Goal: Use online tool/utility: Use online tool/utility

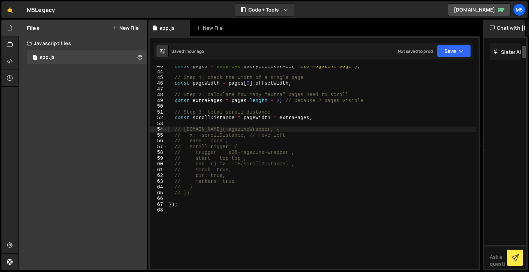
scroll to position [176, 0]
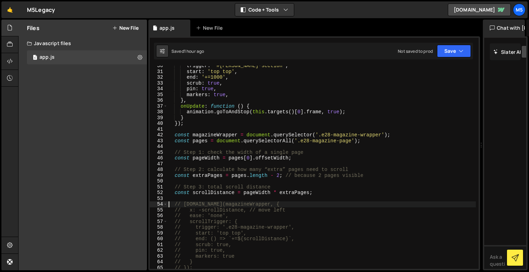
click at [275, 207] on div "trigger : '#[PERSON_NAME]-section' , start : 'top top' , end : '+=1000' , scrub…" at bounding box center [321, 170] width 309 height 215
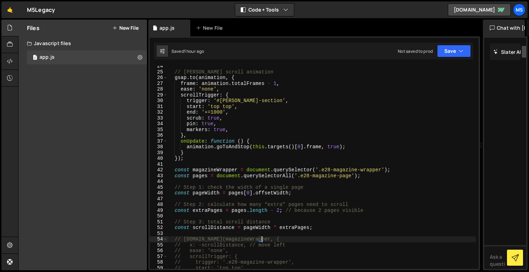
scroll to position [132, 0]
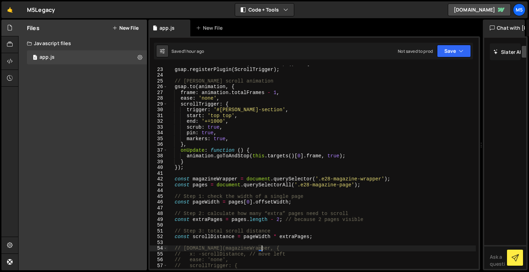
click at [191, 92] on div "animation . addEventListener ( 'DOMLoaded' , ( ) => { gsap . registerPlugin ( S…" at bounding box center [321, 168] width 309 height 215
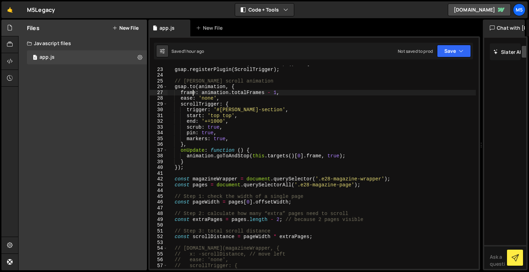
click at [184, 91] on div "animation . addEventListener ( 'DOMLoaded' , ( ) => { gsap . registerPlugin ( S…" at bounding box center [321, 168] width 309 height 215
click at [233, 87] on div "animation . addEventListener ( 'DOMLoaded' , ( ) => { gsap . registerPlugin ( S…" at bounding box center [321, 168] width 309 height 215
click at [180, 166] on div "animation . addEventListener ( 'DOMLoaded' , ( ) => { gsap . registerPlugin ( S…" at bounding box center [321, 168] width 309 height 215
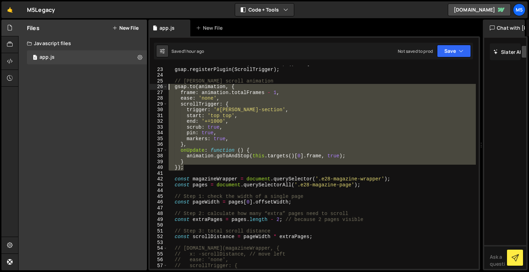
drag, startPoint x: 193, startPoint y: 167, endPoint x: 158, endPoint y: 88, distance: 86.5
click at [159, 88] on div "}); 22 23 24 25 26 27 28 29 30 31 32 33 34 35 36 37 38 39 40 41 42 43 44 45 46 …" at bounding box center [314, 167] width 329 height 203
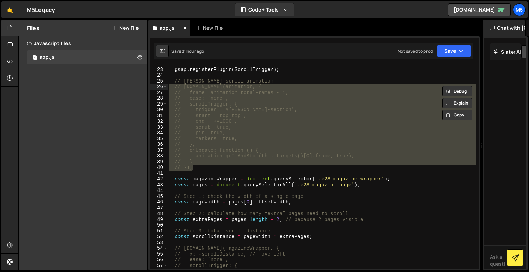
click at [298, 130] on div "animation . addEventListener ( 'DOMLoaded' , ( ) => { gsap . registerPlugin ( S…" at bounding box center [321, 168] width 309 height 215
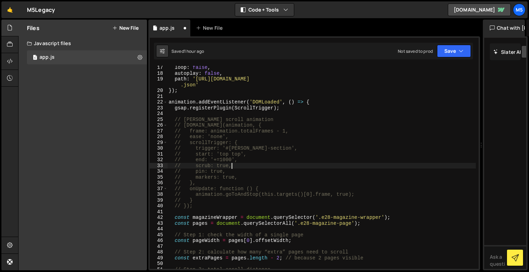
scroll to position [93, 0]
click at [309, 102] on div "loop : false , autoplay : false , path : '[URL][DOMAIN_NAME] .json' }) ; animat…" at bounding box center [321, 172] width 309 height 215
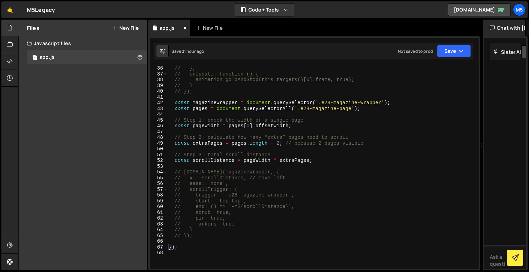
scroll to position [214, 0]
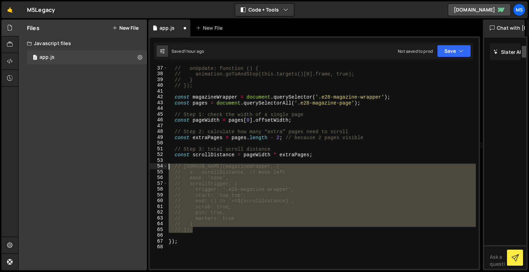
drag, startPoint x: 194, startPoint y: 230, endPoint x: 156, endPoint y: 165, distance: 74.8
click at [156, 165] on div "animation.addEventListener('DOMLoaded', () => { 37 38 39 40 41 42 43 44 45 46 4…" at bounding box center [314, 167] width 329 height 203
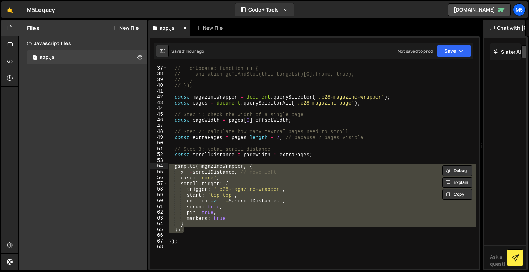
click at [253, 203] on div "// onUpdate: function () { // animation.goToAndStop(this.targets()[0].frame, tr…" at bounding box center [321, 172] width 309 height 215
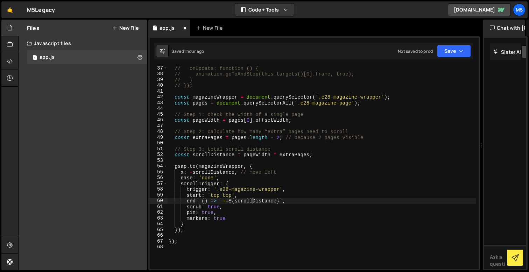
click at [186, 225] on div "// onUpdate: function () { // animation.goToAndStop(this.targets()[0].frame, tr…" at bounding box center [321, 172] width 309 height 215
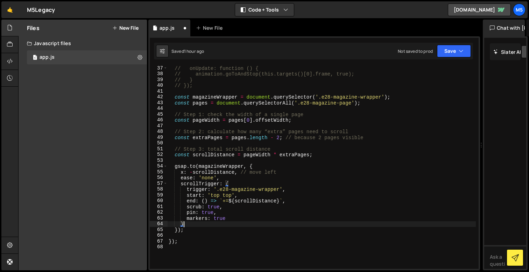
click at [182, 230] on div "// onUpdate: function () { // animation.goToAndStop(this.targets()[0].frame, tr…" at bounding box center [321, 172] width 309 height 215
click at [174, 230] on div "// onUpdate: function () { // animation.goToAndStop(this.targets()[0].frame, tr…" at bounding box center [321, 172] width 309 height 215
click at [226, 184] on div "// onUpdate: function () { // animation.goToAndStop(this.targets()[0].frame, tr…" at bounding box center [321, 172] width 309 height 215
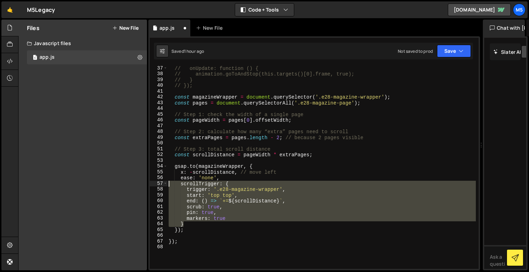
drag, startPoint x: 187, startPoint y: 223, endPoint x: 160, endPoint y: 184, distance: 47.3
click at [160, 184] on div "scrollTrigger: { 37 38 39 40 41 42 43 44 45 46 47 48 49 50 51 52 53 54 55 56 57…" at bounding box center [314, 167] width 329 height 203
type textarea "// scrollTrigger: { // trigger: '.e28-magazine-wrapper',"
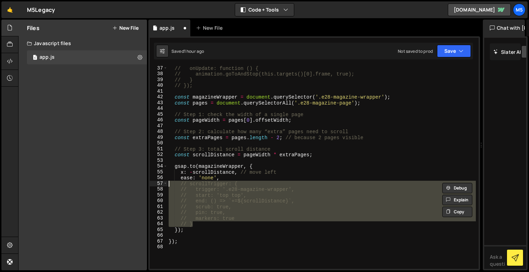
click at [251, 248] on div "// onUpdate: function () { // animation.goToAndStop(this.targets()[0].frame, tr…" at bounding box center [321, 172] width 309 height 215
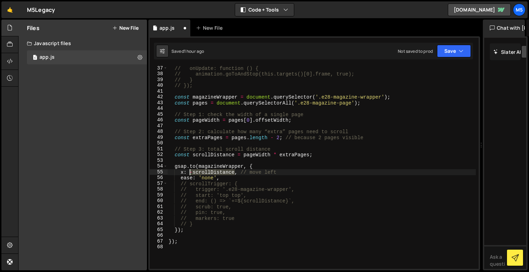
drag, startPoint x: 236, startPoint y: 172, endPoint x: 190, endPoint y: 171, distance: 46.2
click at [190, 171] on div "// onUpdate: function () { // animation.goToAndStop(this.targets()[0].frame, tr…" at bounding box center [321, 172] width 309 height 215
click at [283, 222] on div "// onUpdate: function () { // animation.goToAndStop(this.targets()[0].frame, tr…" at bounding box center [321, 172] width 309 height 215
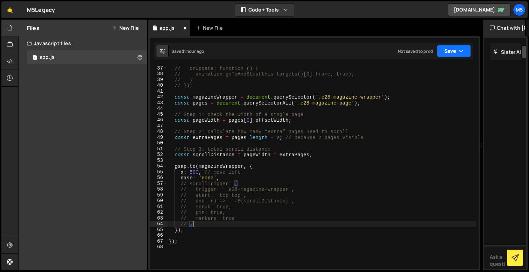
click at [446, 47] on button "Save" at bounding box center [454, 51] width 34 height 13
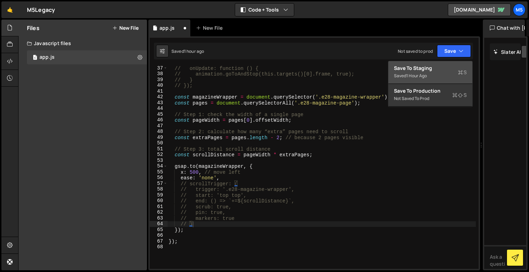
click at [431, 70] on div "Save to Staging S" at bounding box center [430, 68] width 73 height 7
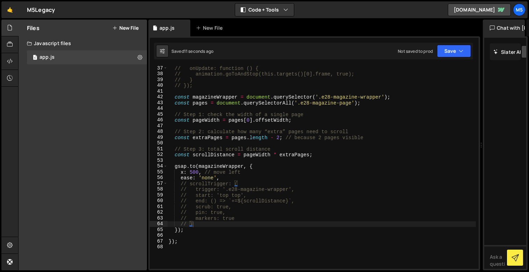
click at [198, 171] on div "// onUpdate: function () { // animation.goToAndStop(this.targets()[0].frame, tr…" at bounding box center [321, 172] width 309 height 215
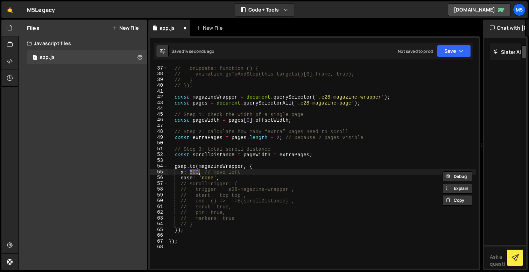
scroll to position [0, 0]
click at [453, 52] on button "Save" at bounding box center [454, 51] width 34 height 13
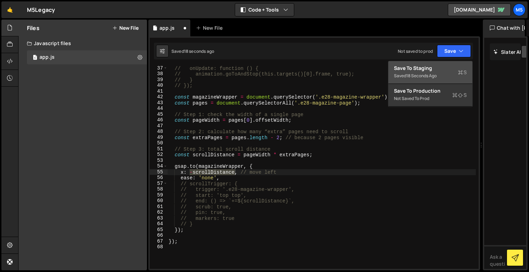
click at [433, 69] on div "Save to Staging S" at bounding box center [430, 68] width 73 height 7
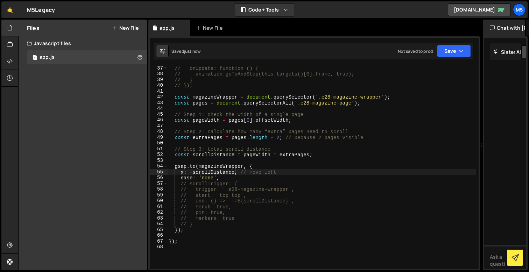
click at [222, 176] on div "// onUpdate: function () { // animation.goToAndStop(this.targets()[0].frame, tr…" at bounding box center [321, 172] width 309 height 215
drag, startPoint x: 225, startPoint y: 178, endPoint x: 164, endPoint y: 178, distance: 60.9
click at [164, 178] on div "ease: 'none', 37 38 39 40 41 42 43 44 45 46 47 48 49 50 51 52 53 54 55 56 57 58…" at bounding box center [314, 167] width 329 height 203
click at [228, 185] on div "// onUpdate: function () { // animation.goToAndStop(this.targets()[0].frame, tr…" at bounding box center [321, 172] width 309 height 215
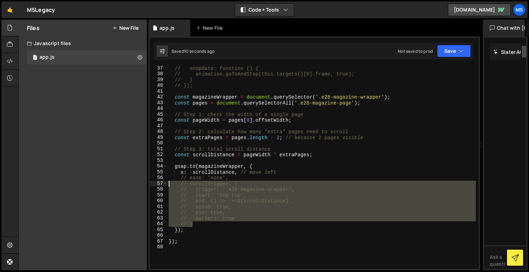
drag, startPoint x: 198, startPoint y: 225, endPoint x: 159, endPoint y: 184, distance: 56.4
click at [159, 184] on div "// scrollTrigger: { 37 38 39 40 41 42 43 44 45 46 47 48 49 50 51 52 53 54 55 56…" at bounding box center [314, 167] width 329 height 203
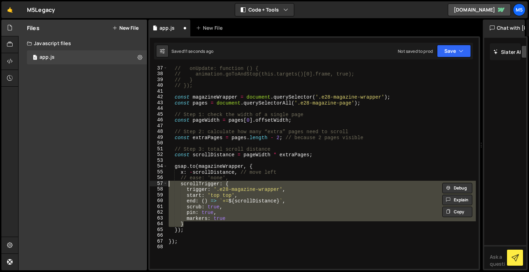
click at [290, 196] on div "// onUpdate: function () { // animation.goToAndStop(this.targets()[0].frame, tr…" at bounding box center [321, 172] width 309 height 215
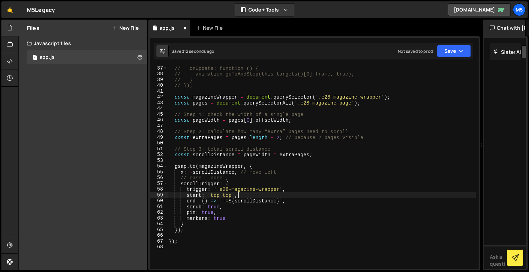
click at [267, 216] on div "// onUpdate: function () { // animation.goToAndStop(this.targets()[0].frame, tr…" at bounding box center [321, 172] width 309 height 215
drag, startPoint x: 287, startPoint y: 201, endPoint x: 227, endPoint y: 202, distance: 59.8
click at [228, 202] on div "// onUpdate: function () { // animation.goToAndStop(this.targets()[0].frame, tr…" at bounding box center [321, 172] width 309 height 215
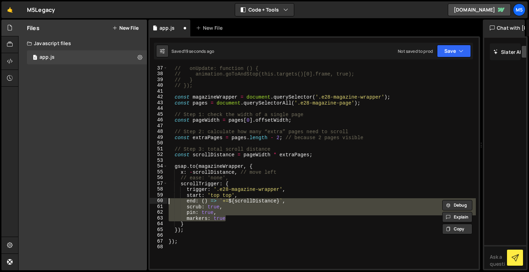
drag, startPoint x: 230, startPoint y: 219, endPoint x: 150, endPoint y: 202, distance: 81.7
click at [150, 202] on div "end: () => `+=${scrollDistance}`, 37 38 39 40 41 42 43 44 45 46 47 48 49 50 51 …" at bounding box center [314, 167] width 329 height 203
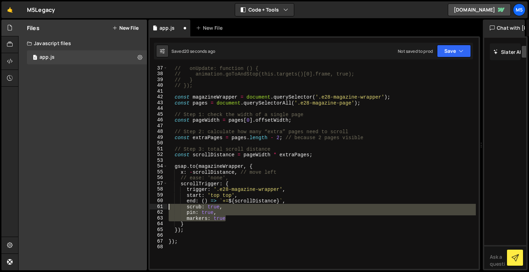
drag, startPoint x: 234, startPoint y: 217, endPoint x: 144, endPoint y: 206, distance: 91.0
click at [144, 206] on div "Files New File Create your first file Get started by starting a Javascript or C…" at bounding box center [273, 145] width 511 height 251
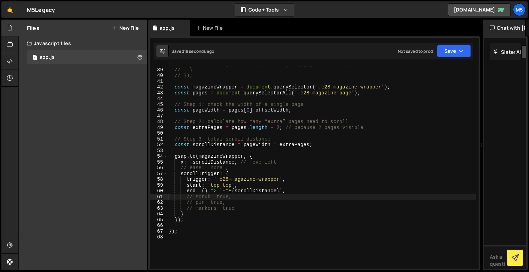
scroll to position [224, 0]
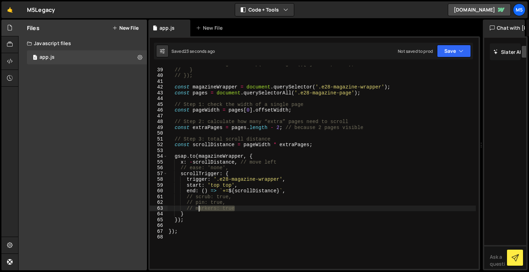
drag, startPoint x: 240, startPoint y: 208, endPoint x: 147, endPoint y: 208, distance: 93.8
click at [147, 208] on div "Files New File Create your first file Get started by starting a Javascript or C…" at bounding box center [273, 145] width 511 height 251
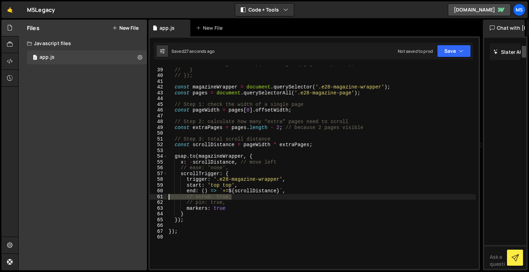
drag, startPoint x: 233, startPoint y: 197, endPoint x: 155, endPoint y: 198, distance: 78.0
click at [155, 198] on div "markers: true 38 39 40 41 42 43 44 45 46 47 48 49 50 51 52 53 54 55 56 57 58 59…" at bounding box center [314, 167] width 329 height 203
drag, startPoint x: 227, startPoint y: 202, endPoint x: 150, endPoint y: 204, distance: 76.7
click at [151, 204] on div "scrub: true, 38 39 40 41 42 43 44 45 46 47 48 49 50 51 52 53 54 55 56 57 58 59 …" at bounding box center [314, 167] width 329 height 203
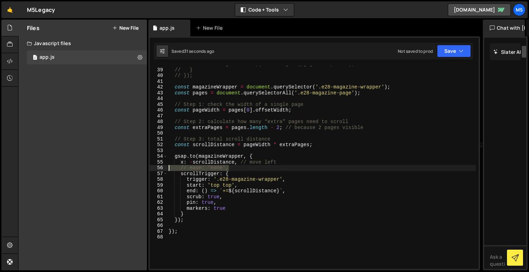
drag, startPoint x: 231, startPoint y: 167, endPoint x: 157, endPoint y: 167, distance: 74.5
click at [157, 167] on div "pin: true, 38 39 40 41 42 43 44 45 46 47 48 49 50 51 52 53 54 55 56 57 58 59 60…" at bounding box center [314, 167] width 329 height 203
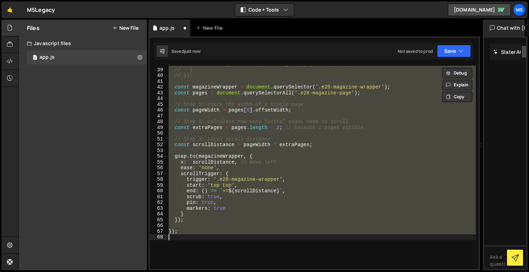
click at [227, 164] on div "// animation.goToAndStop(this.targets()[0].frame, true); // } // }); const maga…" at bounding box center [321, 168] width 309 height 215
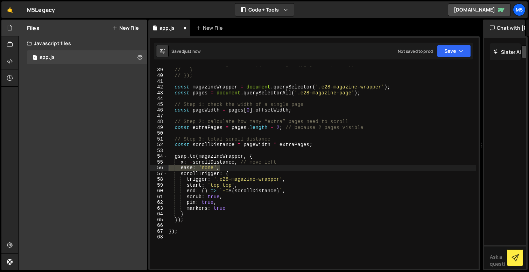
drag, startPoint x: 228, startPoint y: 169, endPoint x: 139, endPoint y: 169, distance: 89.6
click at [139, 169] on div "Files New File Create your first file Get started by starting a Javascript or C…" at bounding box center [273, 145] width 511 height 251
type textarea "ease: 'none',"
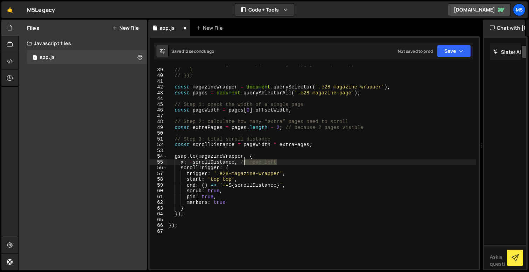
drag, startPoint x: 279, startPoint y: 163, endPoint x: 243, endPoint y: 163, distance: 36.0
click at [243, 163] on div "// animation.goToAndStop(this.targets()[0].frame, true); // } // }); const maga…" at bounding box center [321, 168] width 309 height 215
click at [249, 187] on div "// animation.goToAndStop(this.targets()[0].frame, true); // } // }); const maga…" at bounding box center [321, 168] width 309 height 215
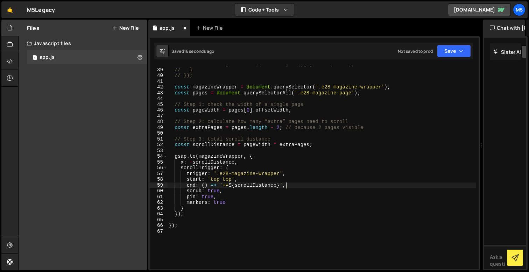
drag, startPoint x: 290, startPoint y: 186, endPoint x: 285, endPoint y: 186, distance: 4.5
click at [286, 186] on div "// animation.goToAndStop(this.targets()[0].frame, true); // } // }); const maga…" at bounding box center [321, 168] width 309 height 215
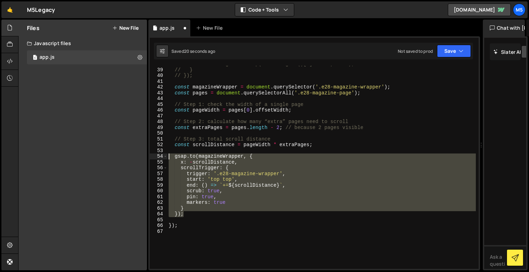
drag, startPoint x: 189, startPoint y: 214, endPoint x: 154, endPoint y: 157, distance: 66.6
click at [153, 157] on div "end: () => `+=${scrollDistance}`, 38 39 40 41 42 43 44 45 46 47 48 49 50 51 52 …" at bounding box center [314, 167] width 329 height 203
click at [253, 188] on div "// animation.goToAndStop(this.targets()[0].frame, true); // } // }); const maga…" at bounding box center [321, 168] width 309 height 215
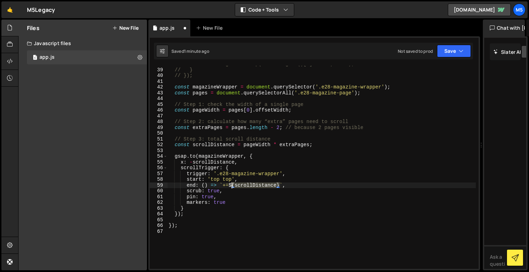
drag, startPoint x: 280, startPoint y: 185, endPoint x: 231, endPoint y: 185, distance: 48.6
click at [231, 185] on div "// animation.goToAndStop(this.targets()[0].frame, true); // } // }); const maga…" at bounding box center [321, 168] width 309 height 215
click at [240, 182] on div "// animation.goToAndStop(this.targets()[0].frame, true); // } // }); const maga…" at bounding box center [321, 168] width 309 height 215
click at [234, 189] on div "// animation.goToAndStop(this.targets()[0].frame, true); // } // }); const maga…" at bounding box center [321, 168] width 309 height 215
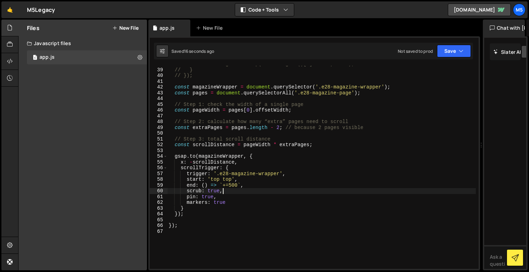
scroll to position [0, 0]
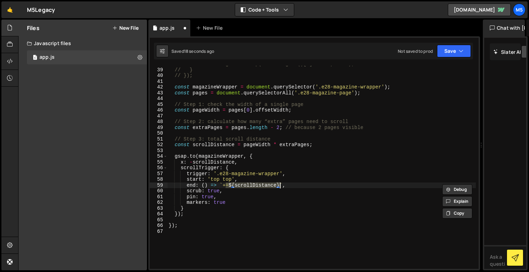
click at [275, 207] on div "// animation.goToAndStop(this.targets()[0].frame, true); // } // }); const maga…" at bounding box center [321, 168] width 309 height 215
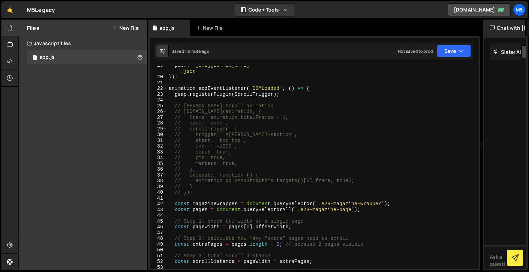
scroll to position [104, 0]
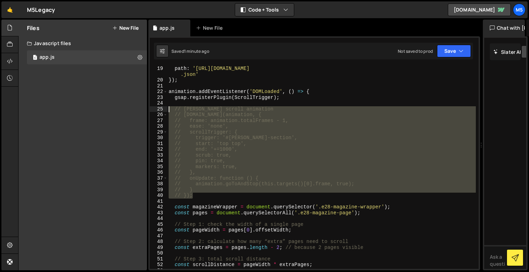
drag, startPoint x: 196, startPoint y: 196, endPoint x: 150, endPoint y: 111, distance: 96.6
click at [150, 111] on div "} 19 20 21 22 23 24 25 26 27 28 29 30 31 32 33 34 35 36 37 38 39 40 41 42 43 44…" at bounding box center [314, 167] width 329 height 203
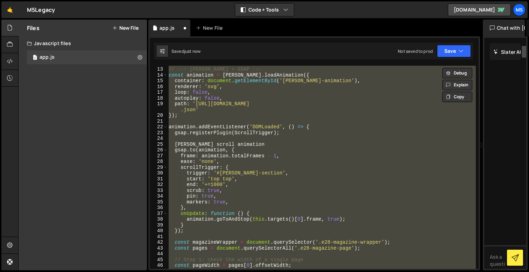
scroll to position [69, 0]
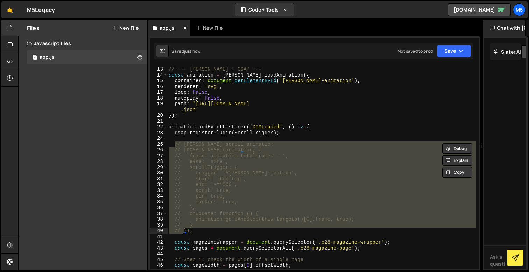
click at [205, 211] on div "// --- [PERSON_NAME] + GSAP --- const animation = [PERSON_NAME] . loadAnimation…" at bounding box center [321, 168] width 309 height 215
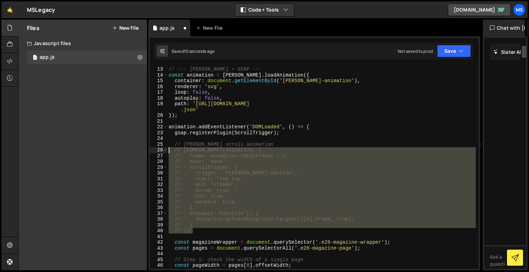
drag, startPoint x: 196, startPoint y: 233, endPoint x: 139, endPoint y: 150, distance: 100.7
click at [139, 150] on div "Files New File Create your first file Get started by starting a Javascript or C…" at bounding box center [273, 145] width 511 height 251
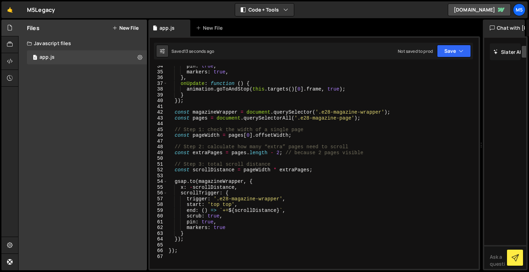
scroll to position [201, 0]
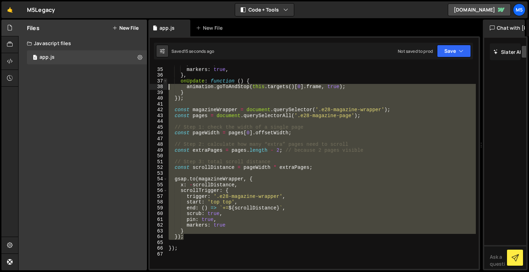
drag, startPoint x: 186, startPoint y: 237, endPoint x: 167, endPoint y: 82, distance: 156.9
click at [167, 80] on div "[DOMAIN_NAME](animation, { 34 35 36 37 38 39 40 41 42 43 44 45 46 47 48 49 50 5…" at bounding box center [314, 167] width 329 height 203
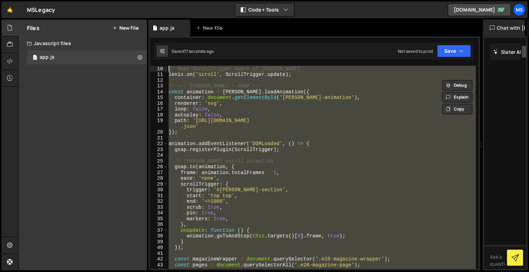
scroll to position [23, 0]
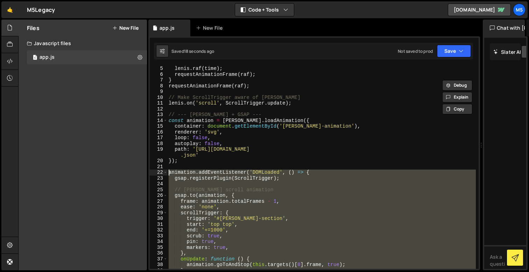
drag, startPoint x: 184, startPoint y: 248, endPoint x: 161, endPoint y: 173, distance: 79.5
click at [161, 173] on div "onUpdate: function () { animation.goToAndStop(this.targets()[0].frame, true); 5…" at bounding box center [314, 167] width 329 height 203
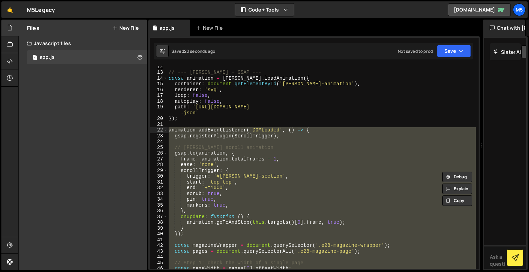
scroll to position [69, 0]
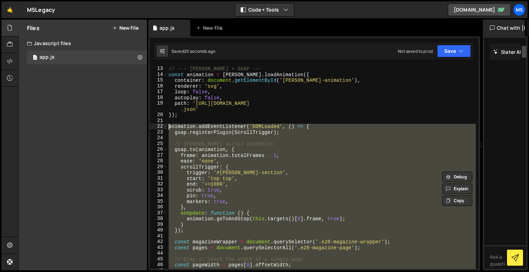
click at [255, 203] on div "// --- [PERSON_NAME] + GSAP --- const animation = [PERSON_NAME] . loadAnimation…" at bounding box center [321, 167] width 309 height 215
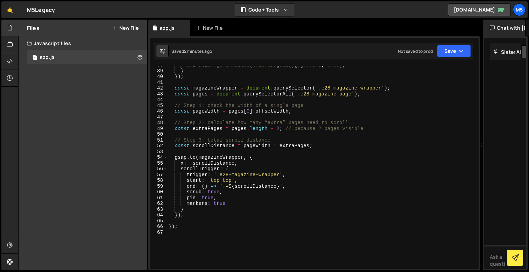
scroll to position [223, 0]
click at [214, 182] on div "animation . goToAndStop ( this . targets ( ) [ 0 ] . frame , true ) ; } }) ; co…" at bounding box center [321, 169] width 309 height 215
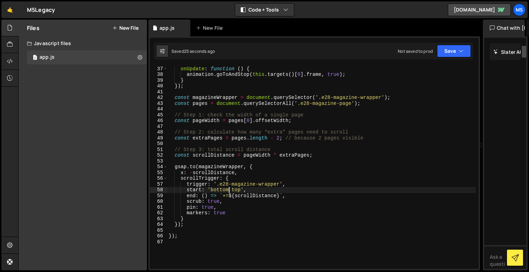
scroll to position [213, 0]
click at [307, 115] on div "} , onUpdate : function ( ) { animation . goToAndStop ( this . targets ( ) [ 0 …" at bounding box center [321, 168] width 309 height 215
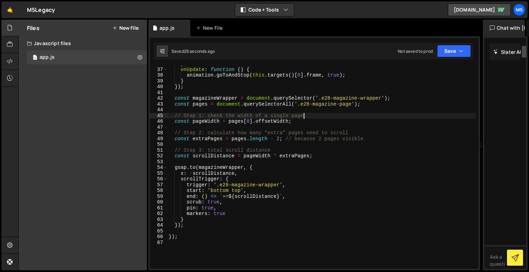
click at [307, 115] on div "} , onUpdate : function ( ) { animation . goToAndStop ( this . targets ( ) [ 0 …" at bounding box center [321, 168] width 309 height 215
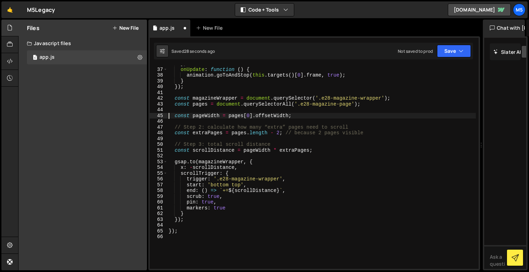
click at [258, 128] on div "} , onUpdate : function ( ) { animation . goToAndStop ( this . targets ( ) [ 0 …" at bounding box center [321, 168] width 309 height 215
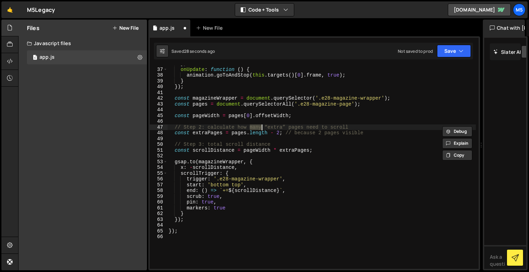
click at [258, 128] on div "} , onUpdate : function ( ) { animation . goToAndStop ( this . targets ( ) [ 0 …" at bounding box center [321, 168] width 309 height 215
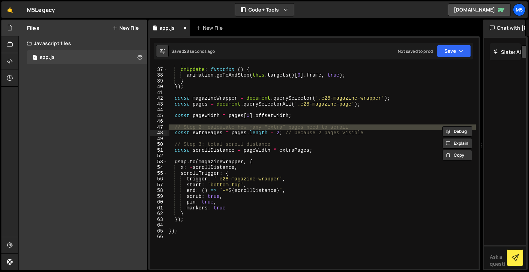
type textarea "const extraPages = pages.length - 2; // because 2 pages visible"
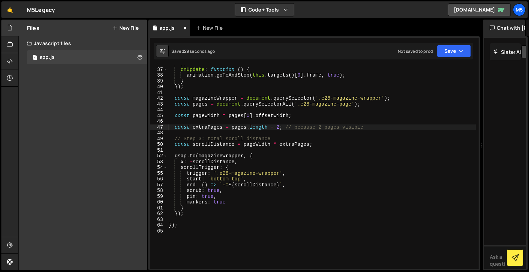
click at [249, 136] on div "} , onUpdate : function ( ) { animation . goToAndStop ( this . targets ( ) [ 0 …" at bounding box center [321, 168] width 309 height 215
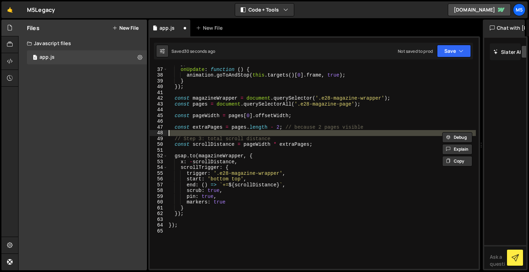
click at [247, 138] on div "} , onUpdate : function ( ) { animation . goToAndStop ( this . targets ( ) [ 0 …" at bounding box center [321, 168] width 309 height 215
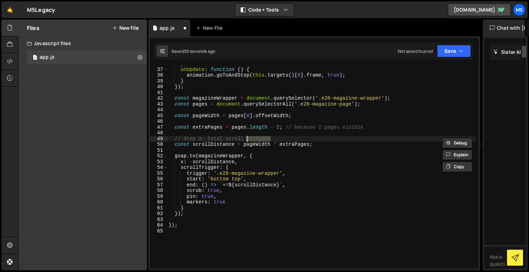
click at [247, 138] on div "} , onUpdate : function ( ) { animation . goToAndStop ( this . targets ( ) [ 0 …" at bounding box center [321, 168] width 309 height 215
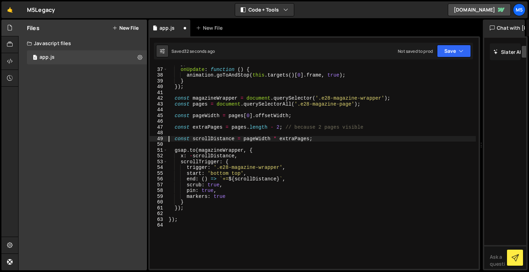
click at [267, 205] on div "} , onUpdate : function ( ) { animation . goToAndStop ( this . targets ( ) [ 0 …" at bounding box center [321, 168] width 309 height 215
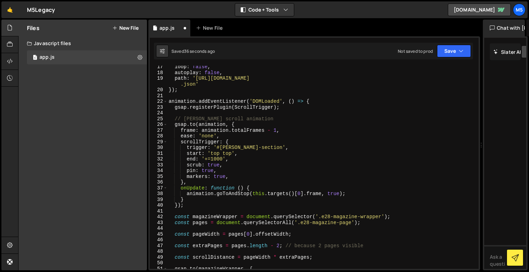
scroll to position [93, 0]
click at [239, 118] on div "loop : false , autoplay : false , path : '[URL][DOMAIN_NAME] .json' }) ; animat…" at bounding box center [321, 172] width 309 height 215
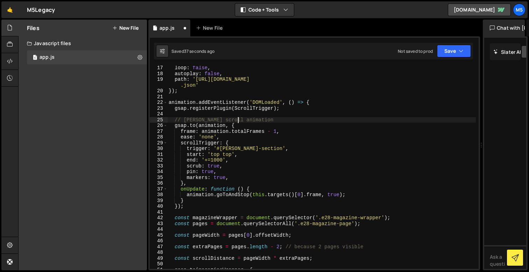
click at [239, 118] on div "loop : false , autoplay : false , path : '[URL][DOMAIN_NAME] .json' }) ; animat…" at bounding box center [321, 172] width 309 height 215
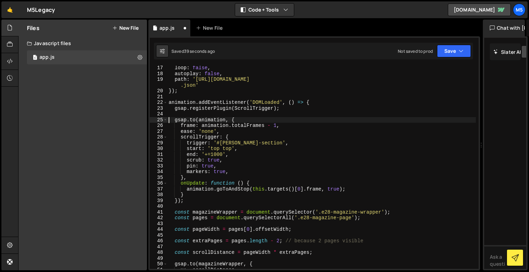
click at [258, 153] on div "loop : false , autoplay : false , path : '[URL][DOMAIN_NAME] .json' }) ; animat…" at bounding box center [321, 172] width 309 height 215
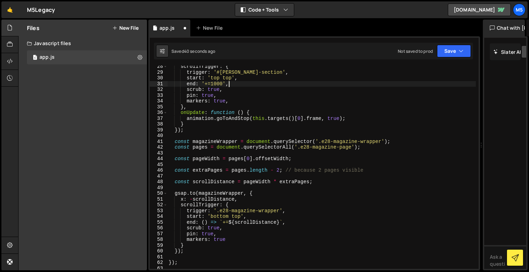
scroll to position [167, 0]
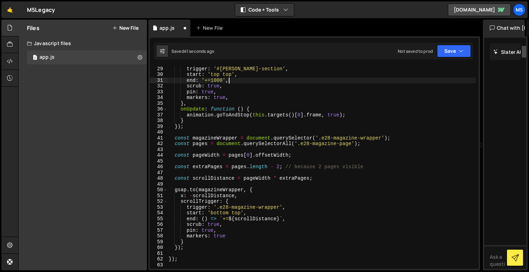
click at [217, 214] on div "scrollTrigger : { trigger : '#[PERSON_NAME]-section' , start : 'top top' , end …" at bounding box center [321, 167] width 309 height 215
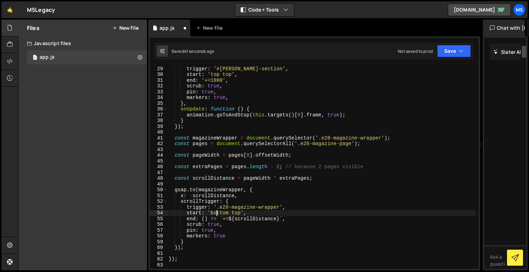
click at [217, 214] on div "scrollTrigger : { trigger : '#[PERSON_NAME]-section' , start : 'top top' , end …" at bounding box center [321, 167] width 309 height 215
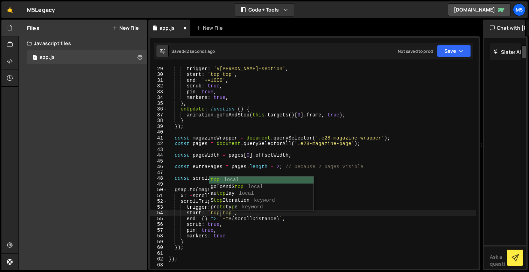
scroll to position [0, 3]
click at [383, 236] on div "scrollTrigger : { trigger : '#[PERSON_NAME]-section' , start : 'top top' , end …" at bounding box center [321, 167] width 309 height 215
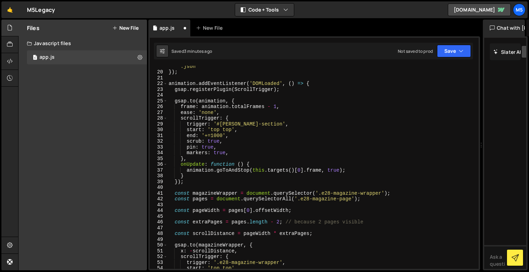
scroll to position [109, 0]
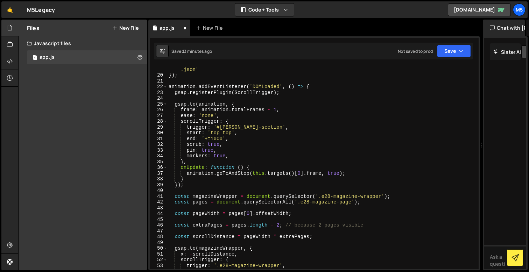
click at [205, 136] on div "path : '[URL][DOMAIN_NAME] .json' }) ; animation . addEventListener ( 'DOMLoade…" at bounding box center [321, 171] width 309 height 221
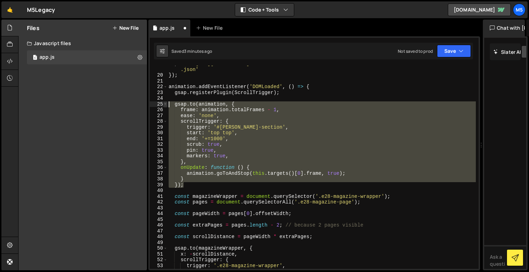
drag, startPoint x: 187, startPoint y: 185, endPoint x: 165, endPoint y: 103, distance: 85.0
click at [165, 103] on div "end: '+=1000', 19 20 21 22 23 24 25 26 27 28 29 30 31 32 33 34 35 36 37 38 39 4…" at bounding box center [314, 167] width 329 height 203
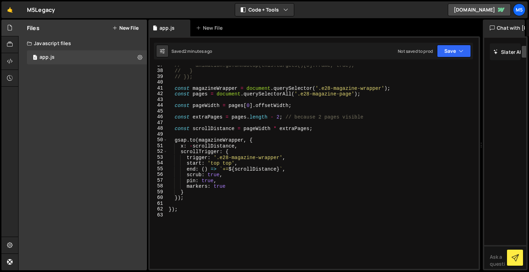
scroll to position [245, 0]
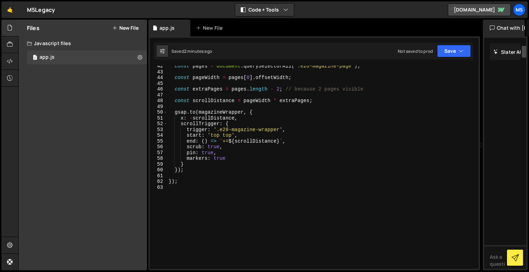
click at [170, 182] on div "const pages = document . querySelectorAll ( '.e28-magazine-page' ) ; const page…" at bounding box center [321, 170] width 309 height 215
type textarea "});"
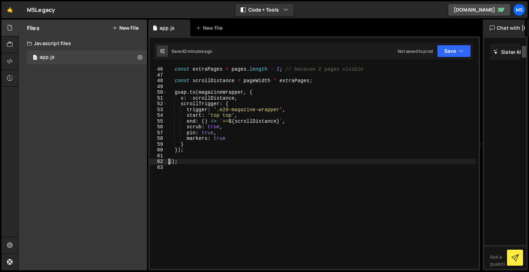
scroll to position [265, 0]
click at [226, 171] on div "const extraPages = pages . length - 2 ; // because 2 pages visible const scroll…" at bounding box center [321, 168] width 309 height 215
paste textarea "});"
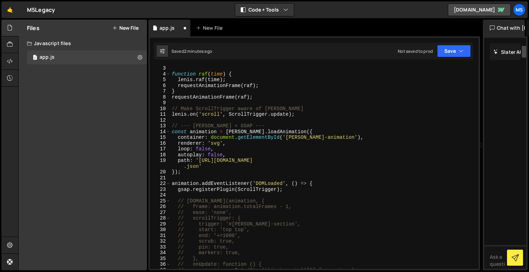
scroll to position [12, 0]
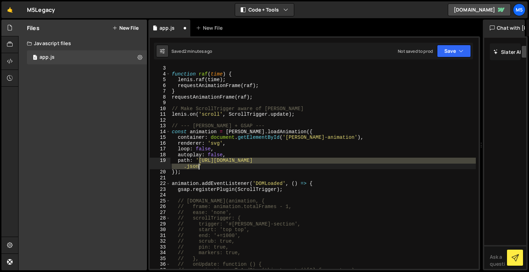
drag, startPoint x: 199, startPoint y: 160, endPoint x: 199, endPoint y: 166, distance: 5.6
click at [199, 166] on div "function raf ( time ) { [PERSON_NAME] . raf ( time ) ; requestAnimationFrame ( …" at bounding box center [323, 172] width 306 height 215
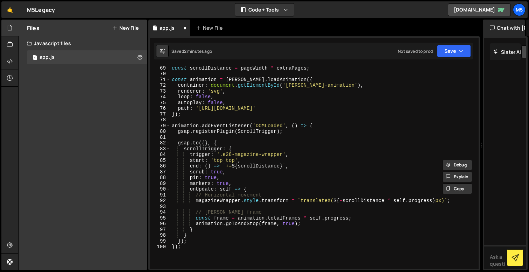
scroll to position [399, 0]
drag, startPoint x: 199, startPoint y: 108, endPoint x: 325, endPoint y: 110, distance: 125.6
click at [325, 110] on div "const scrollDistance = pageWidth * extraPages ; const animation = [PERSON_NAME]…" at bounding box center [323, 172] width 306 height 215
paste textarea "68b0241294798e1410ca8152/68cd12fc151c3084ed03771b_e28_v5"
type textarea "path: '[URL][DOMAIN_NAME]'"
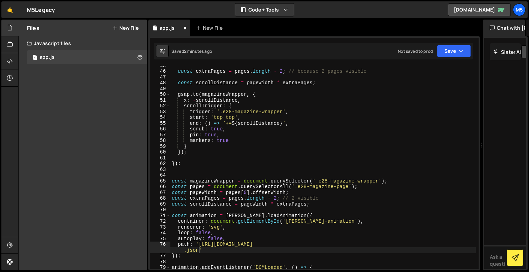
scroll to position [261, 0]
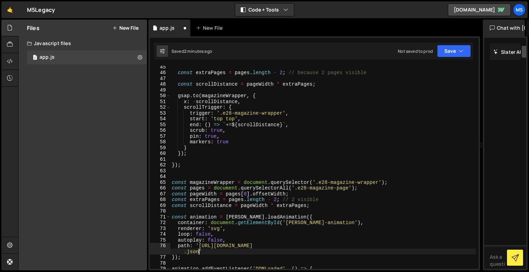
click at [200, 172] on div "const extraPages = pages . length - 2 ; // because 2 pages visible const scroll…" at bounding box center [323, 171] width 306 height 215
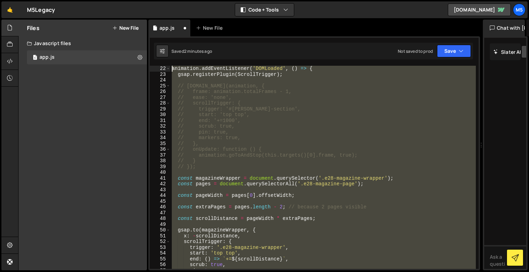
scroll to position [23, 0]
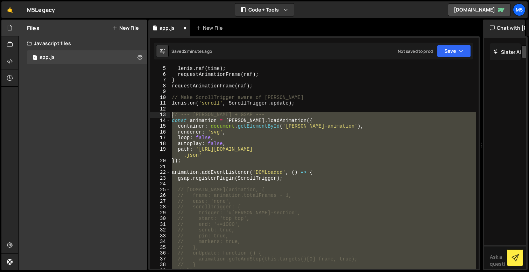
drag, startPoint x: 191, startPoint y: 169, endPoint x: 163, endPoint y: 115, distance: 60.9
click at [163, 115] on div "5 6 7 8 9 10 11 12 13 14 15 16 17 18 19 20 21 22 23 24 25 26 27 28 29 30 31 32 …" at bounding box center [314, 167] width 329 height 203
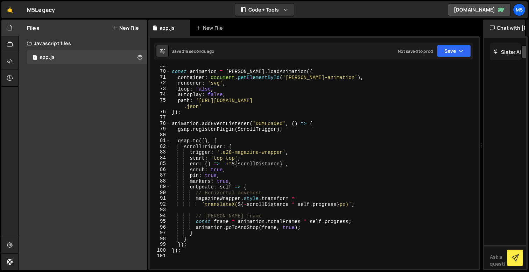
scroll to position [404, 0]
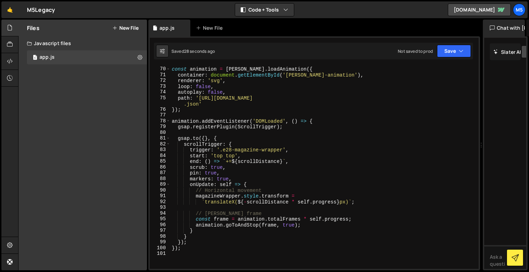
click at [348, 222] on div "const animation = [PERSON_NAME] . loadAnimation ({ container : document . getEl…" at bounding box center [323, 168] width 306 height 215
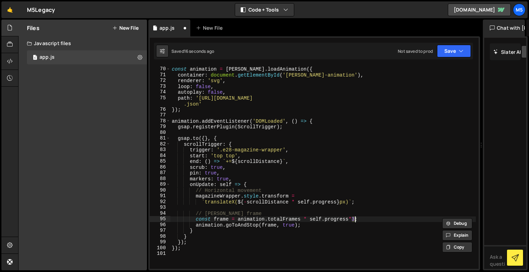
type textarea "const frame = animation.totalFrames * self.progress;"
